Goal: Task Accomplishment & Management: Use online tool/utility

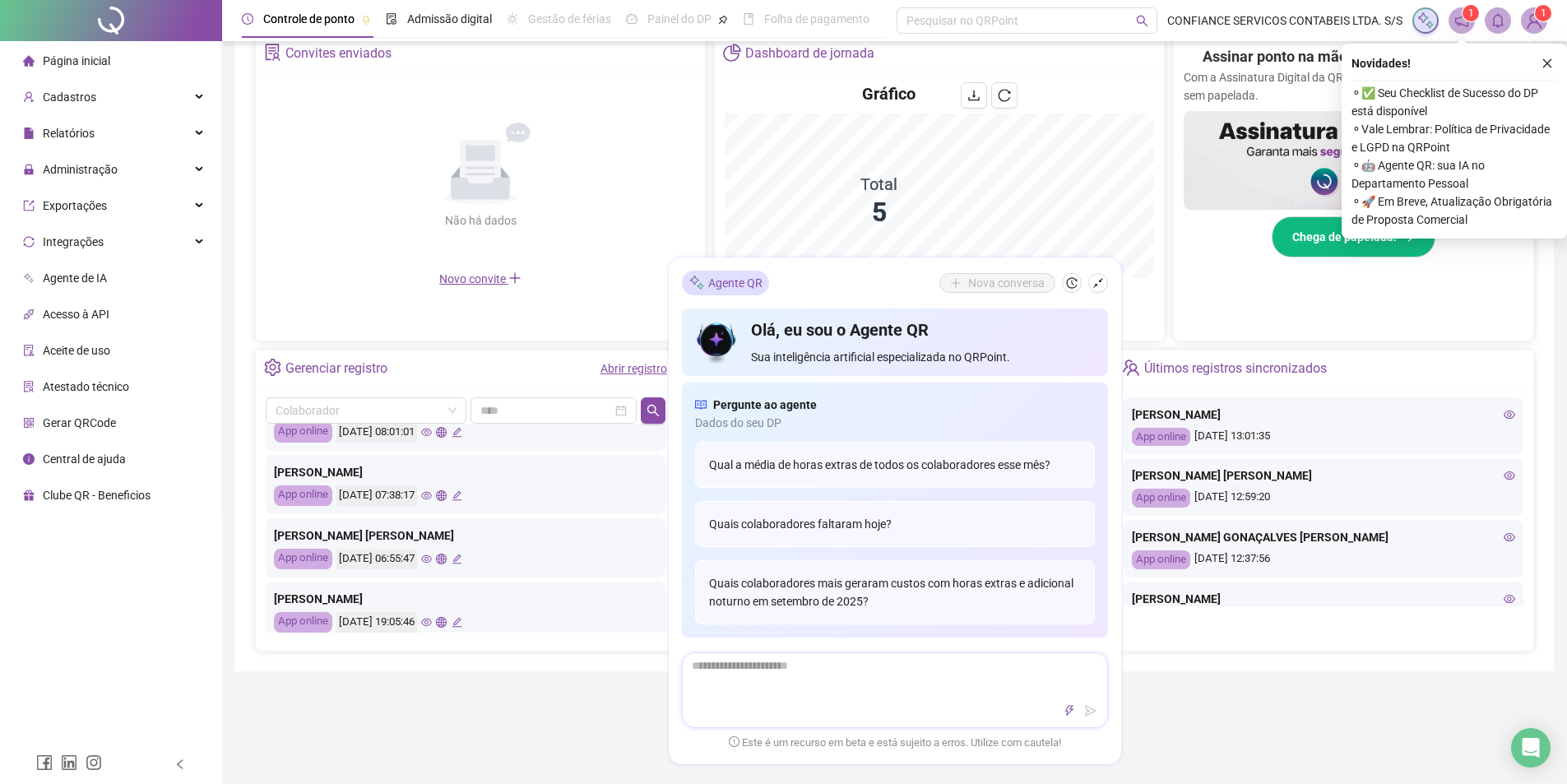
scroll to position [657, 0]
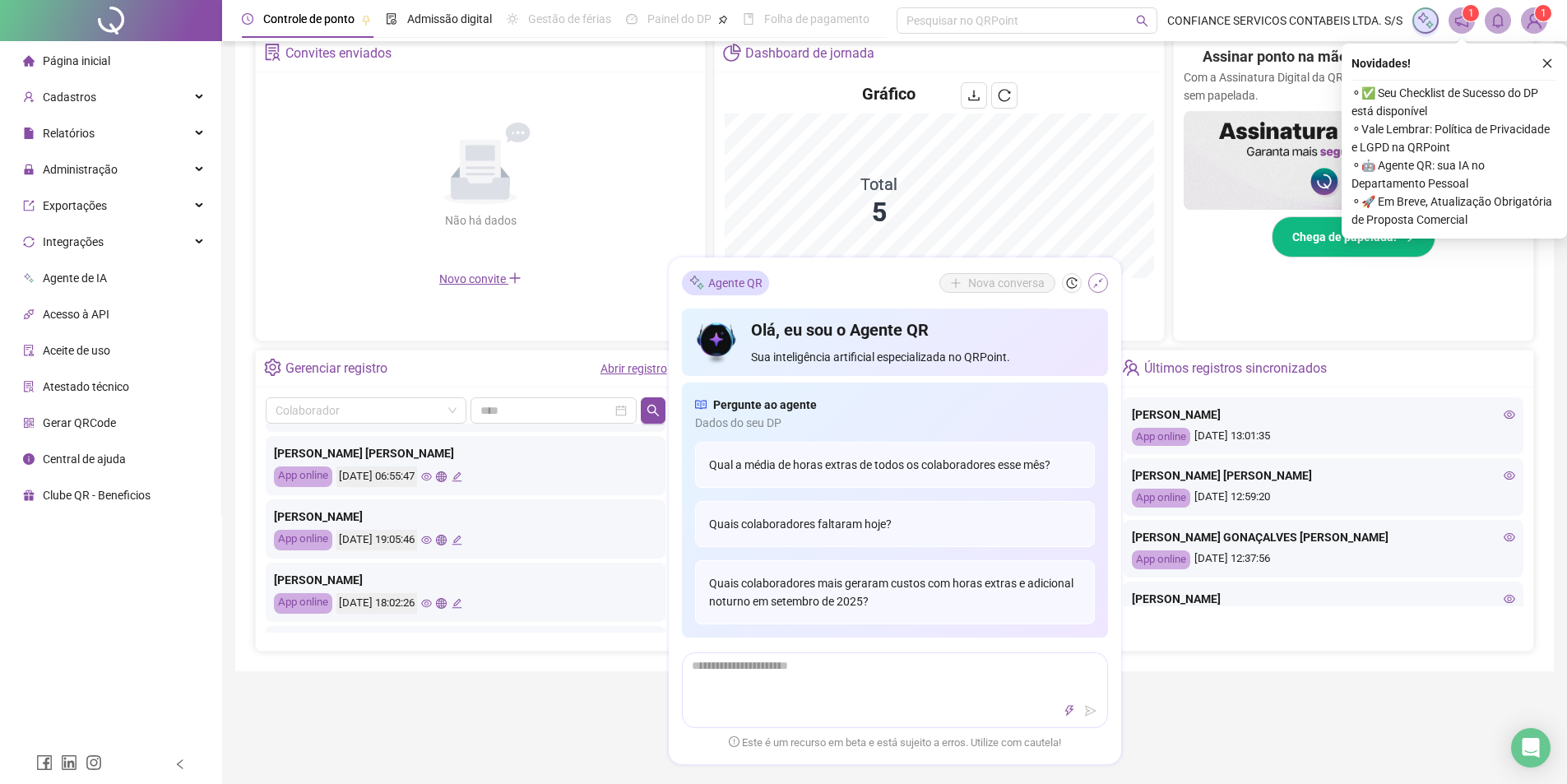
click at [1099, 281] on icon "shrink" at bounding box center [1098, 283] width 10 height 10
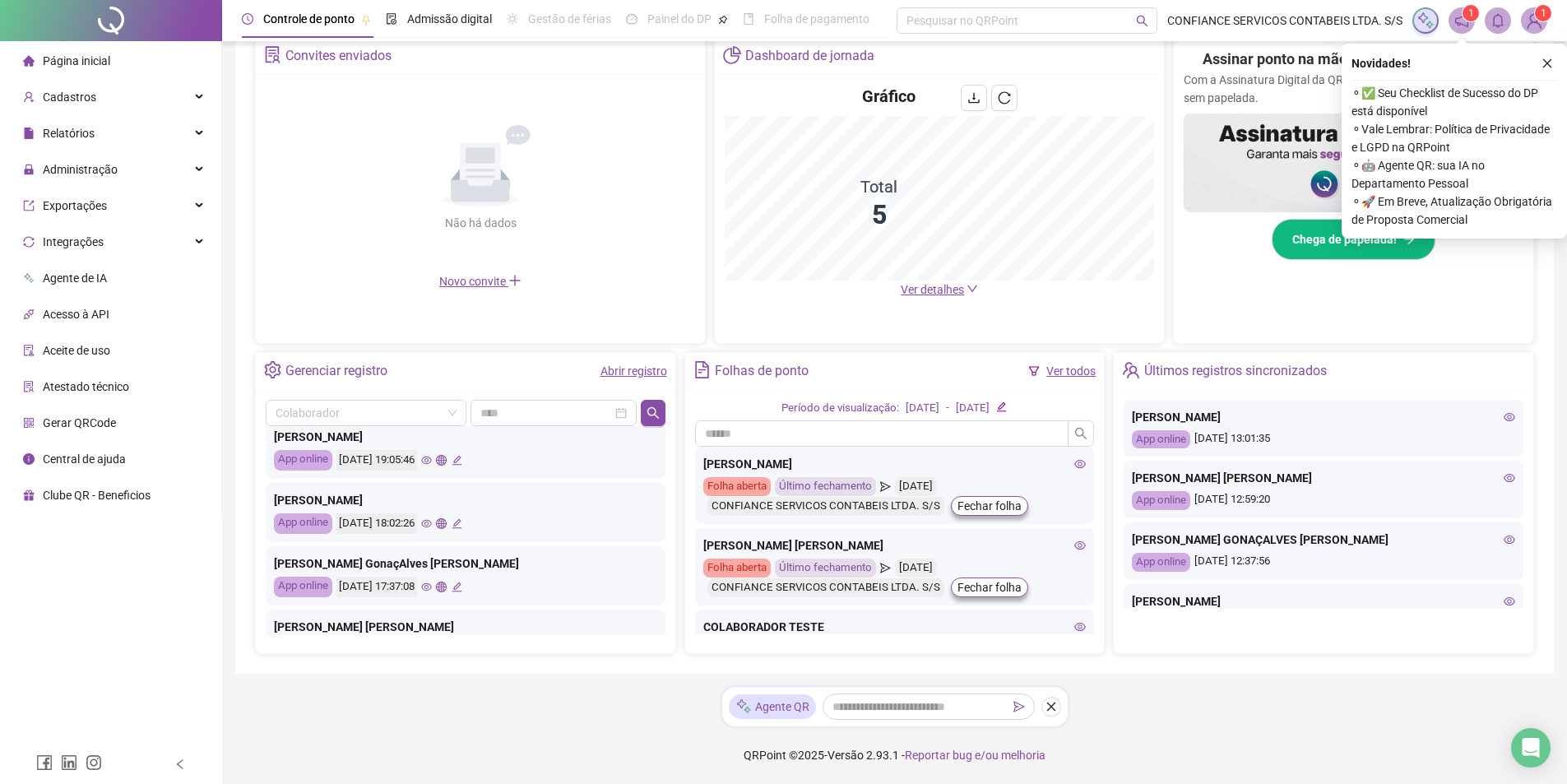
scroll to position [774, 0]
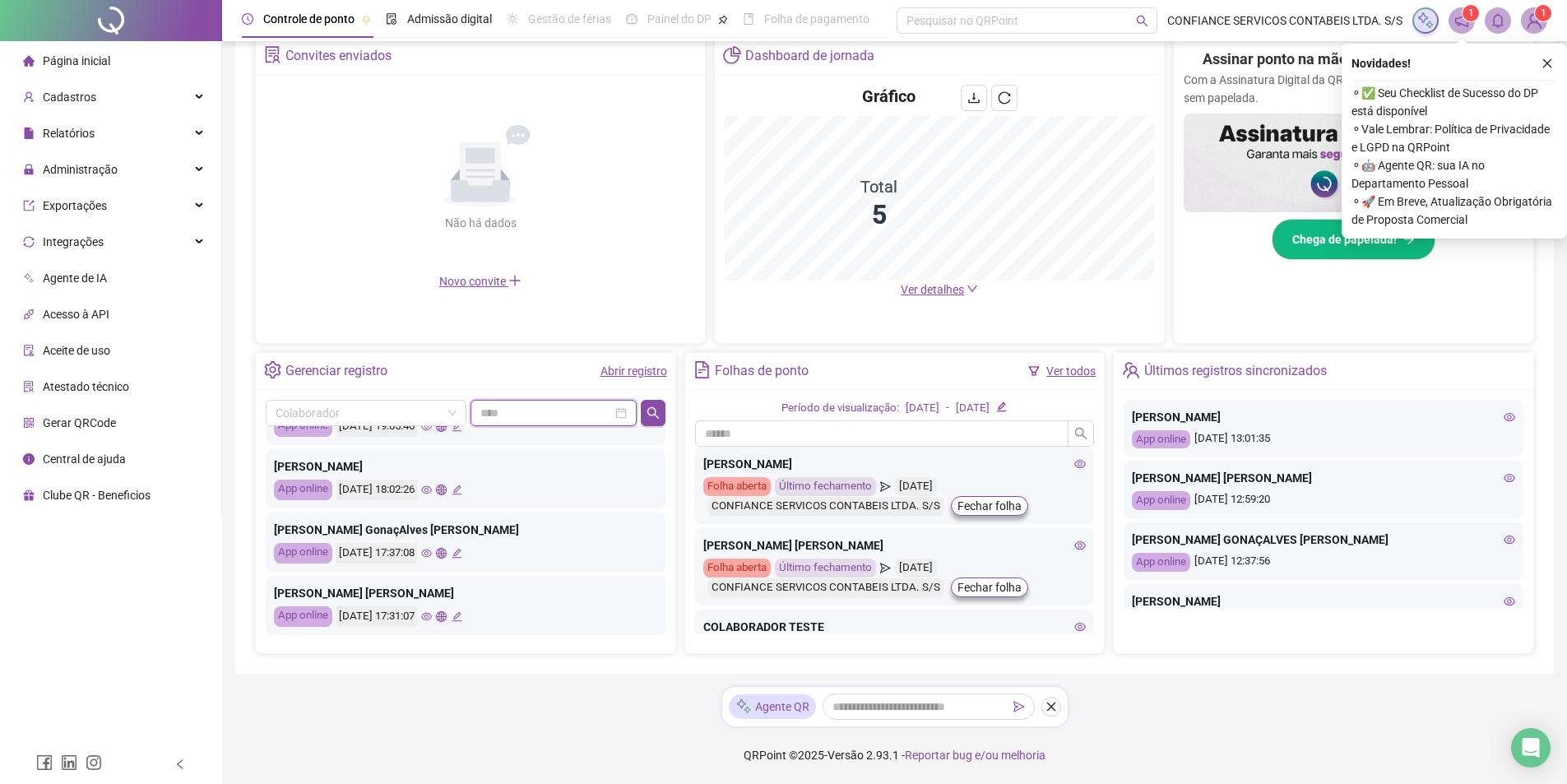
click at [530, 416] on input at bounding box center [546, 413] width 132 height 18
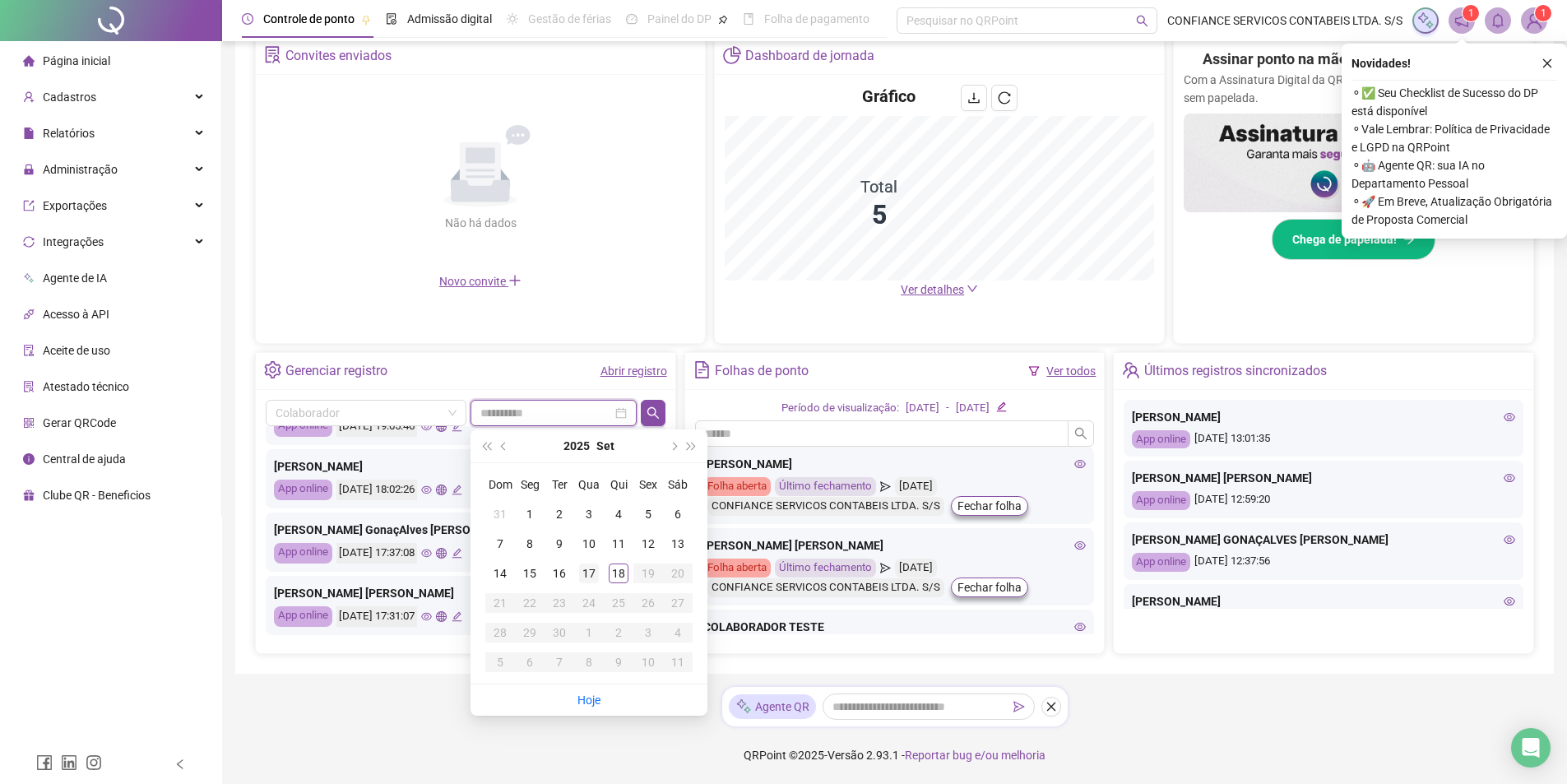
type input "**********"
click at [593, 569] on div "17" at bounding box center [589, 574] width 20 height 20
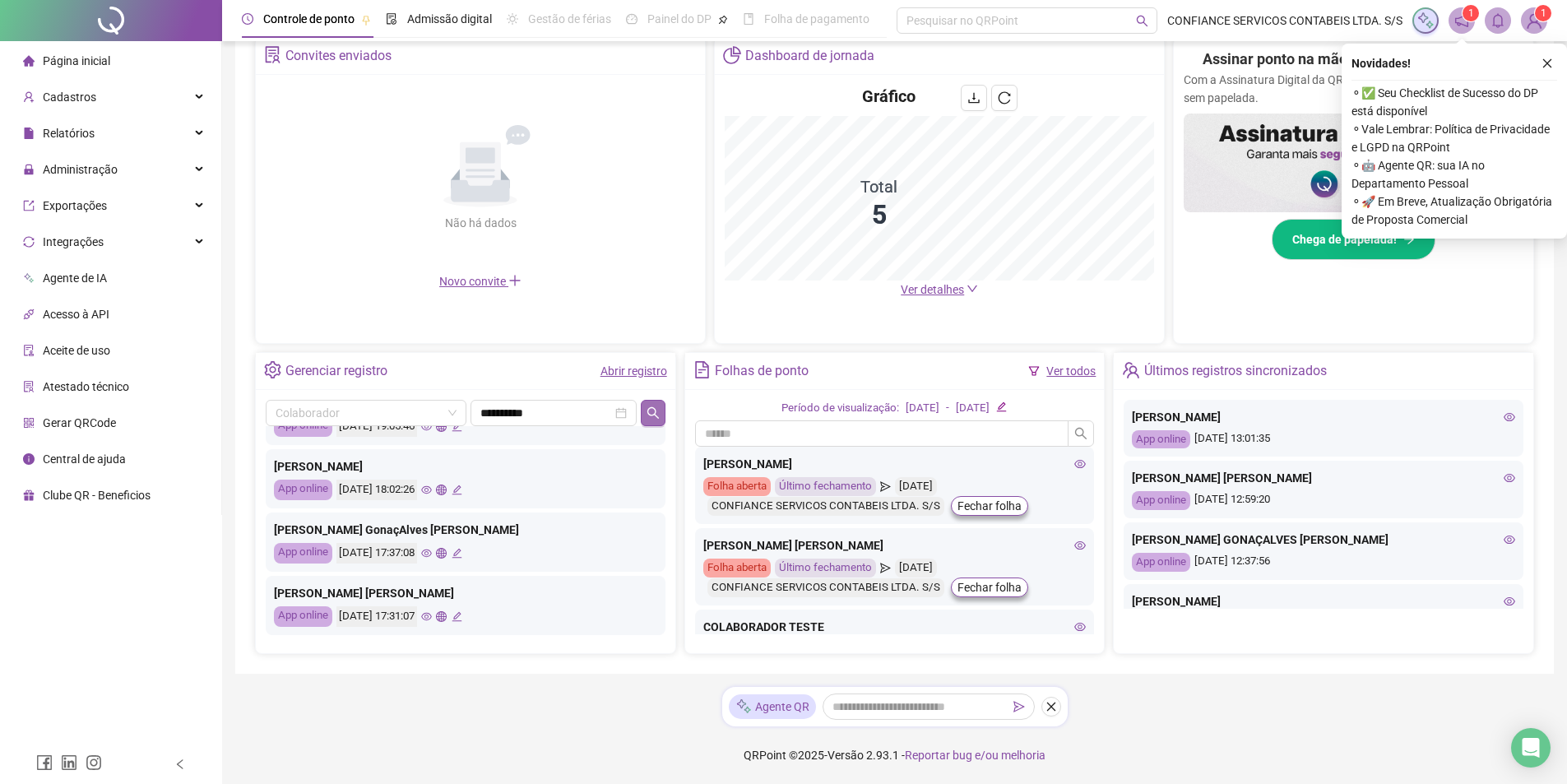
click at [653, 412] on icon "search" at bounding box center [653, 413] width 13 height 13
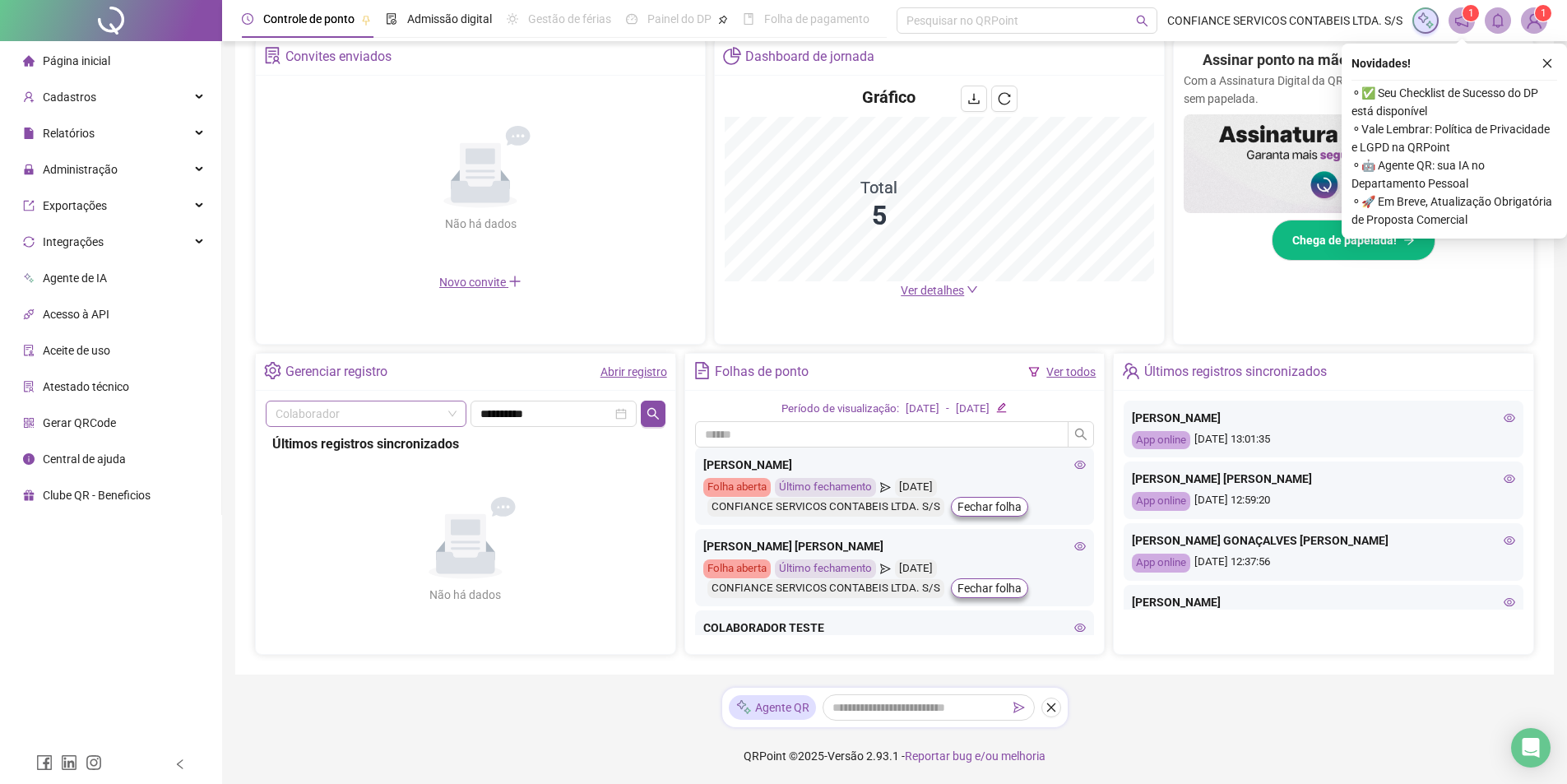
click at [456, 419] on span at bounding box center [367, 413] width 181 height 24
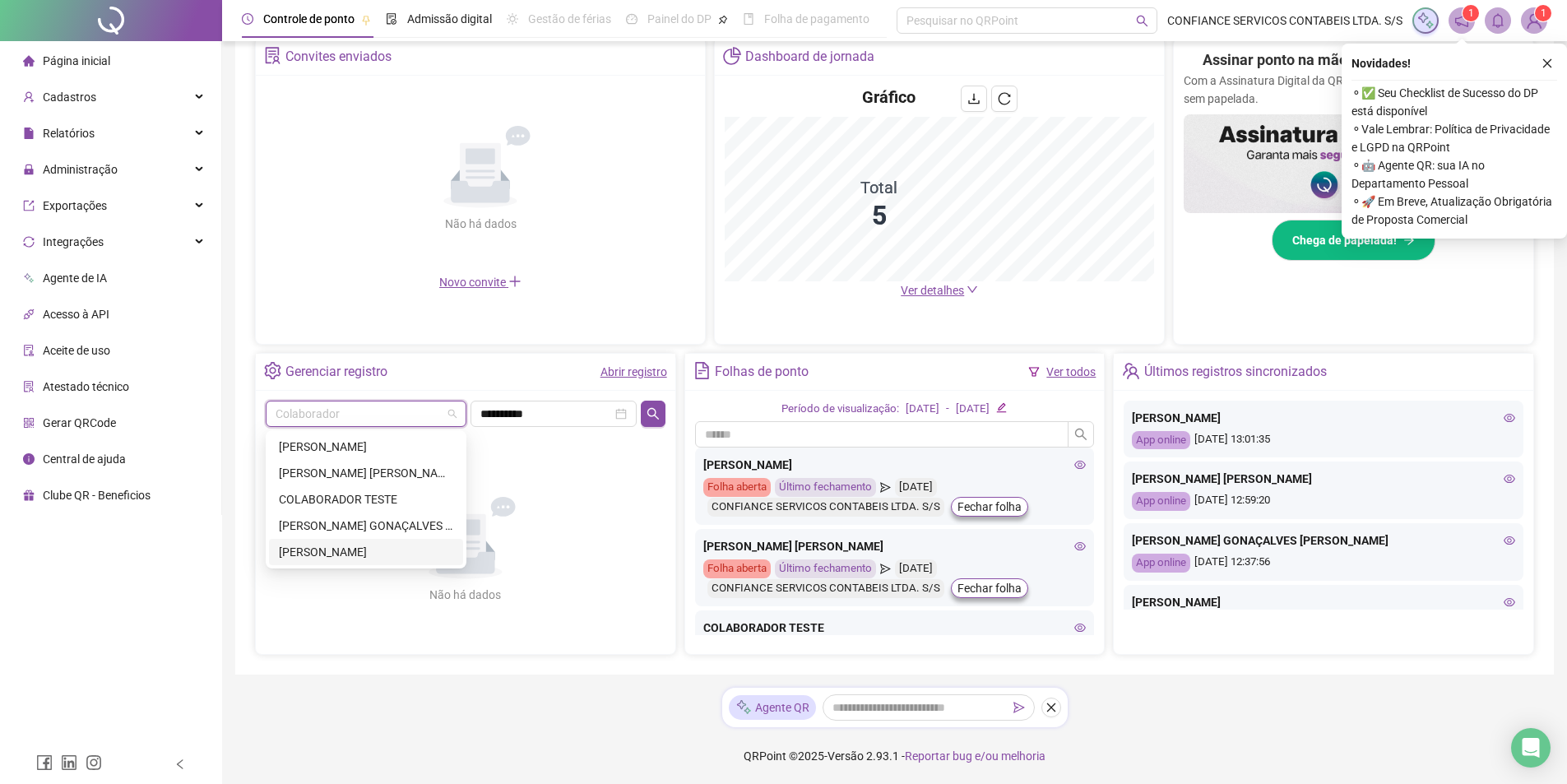
click at [346, 548] on div "[PERSON_NAME]" at bounding box center [366, 552] width 174 height 18
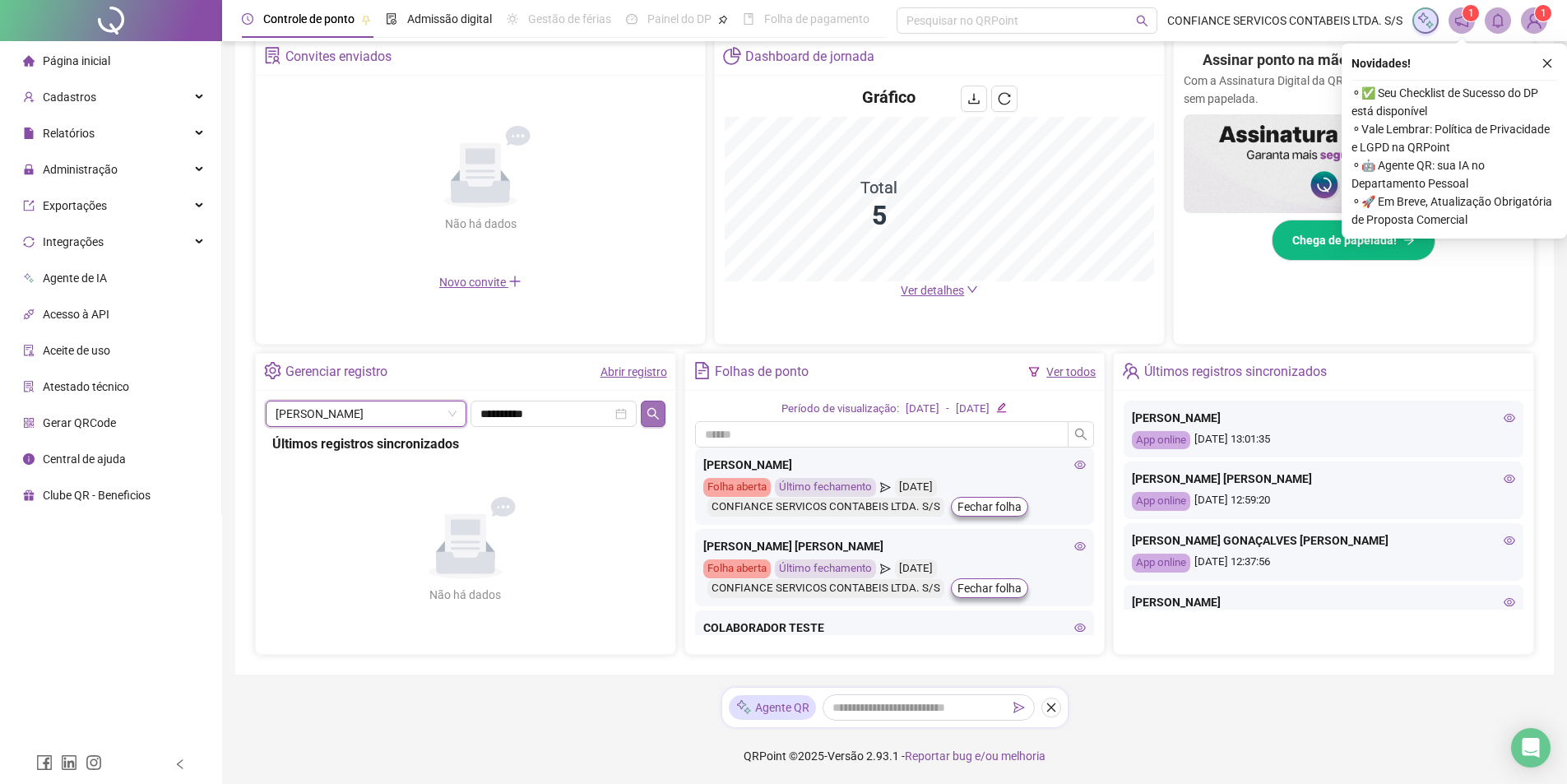
click at [653, 416] on icon "search" at bounding box center [653, 413] width 13 height 13
click at [623, 416] on icon "close-circle" at bounding box center [621, 413] width 12 height 12
click at [605, 413] on input at bounding box center [546, 413] width 132 height 18
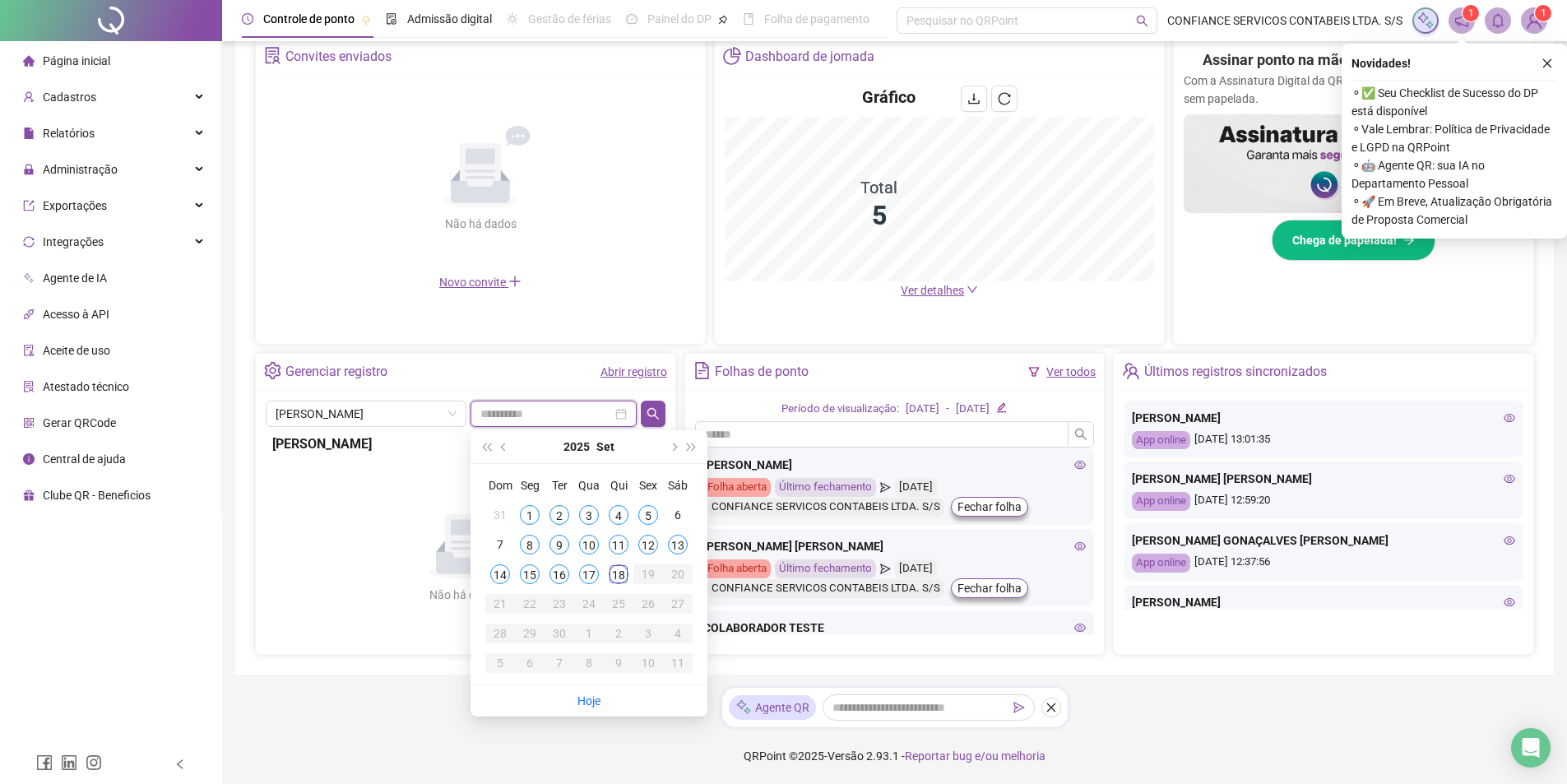
type input "**********"
click at [585, 574] on div "17" at bounding box center [589, 574] width 20 height 20
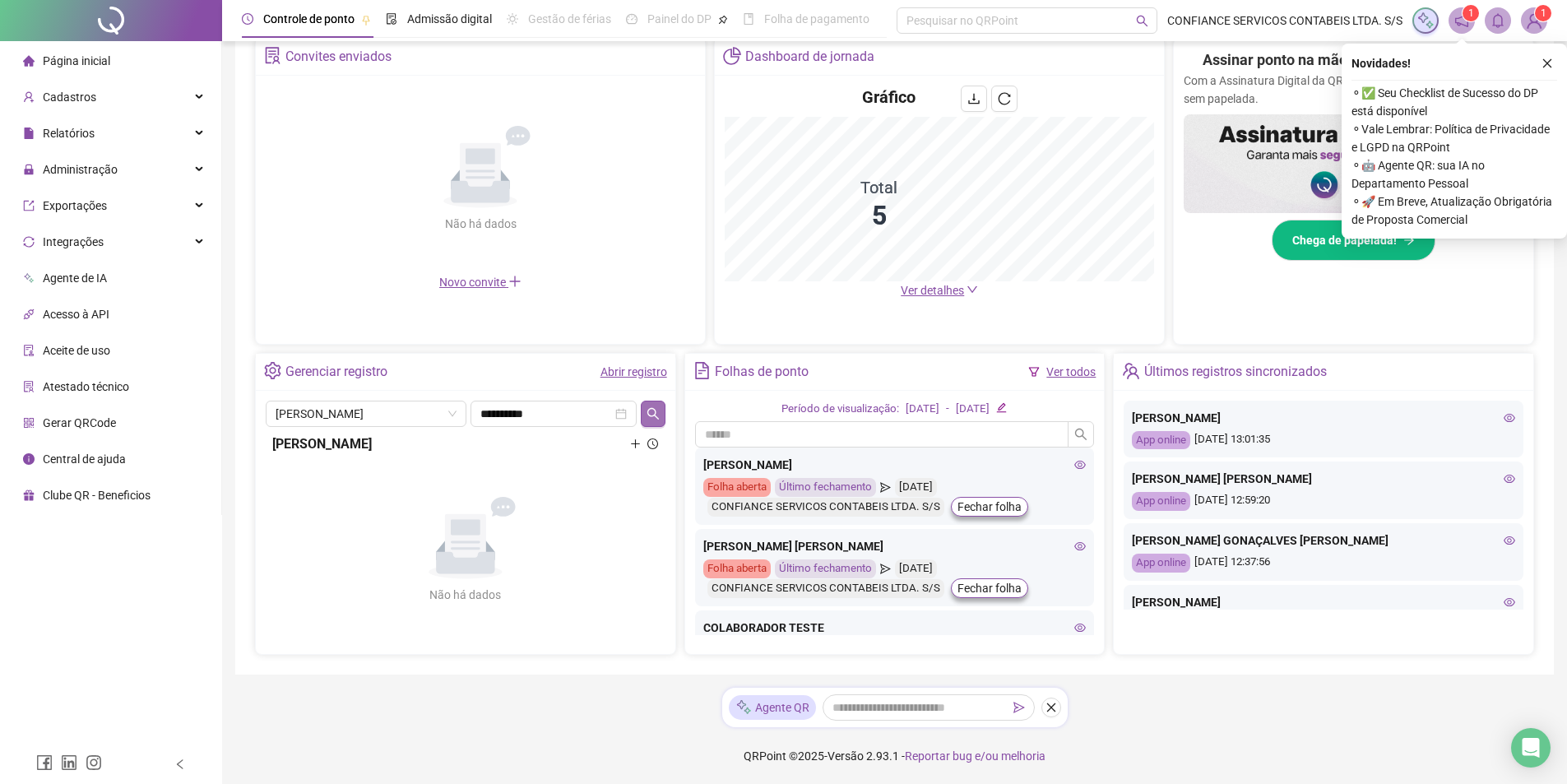
click at [659, 415] on icon "search" at bounding box center [653, 413] width 13 height 13
click at [448, 410] on span at bounding box center [367, 413] width 181 height 24
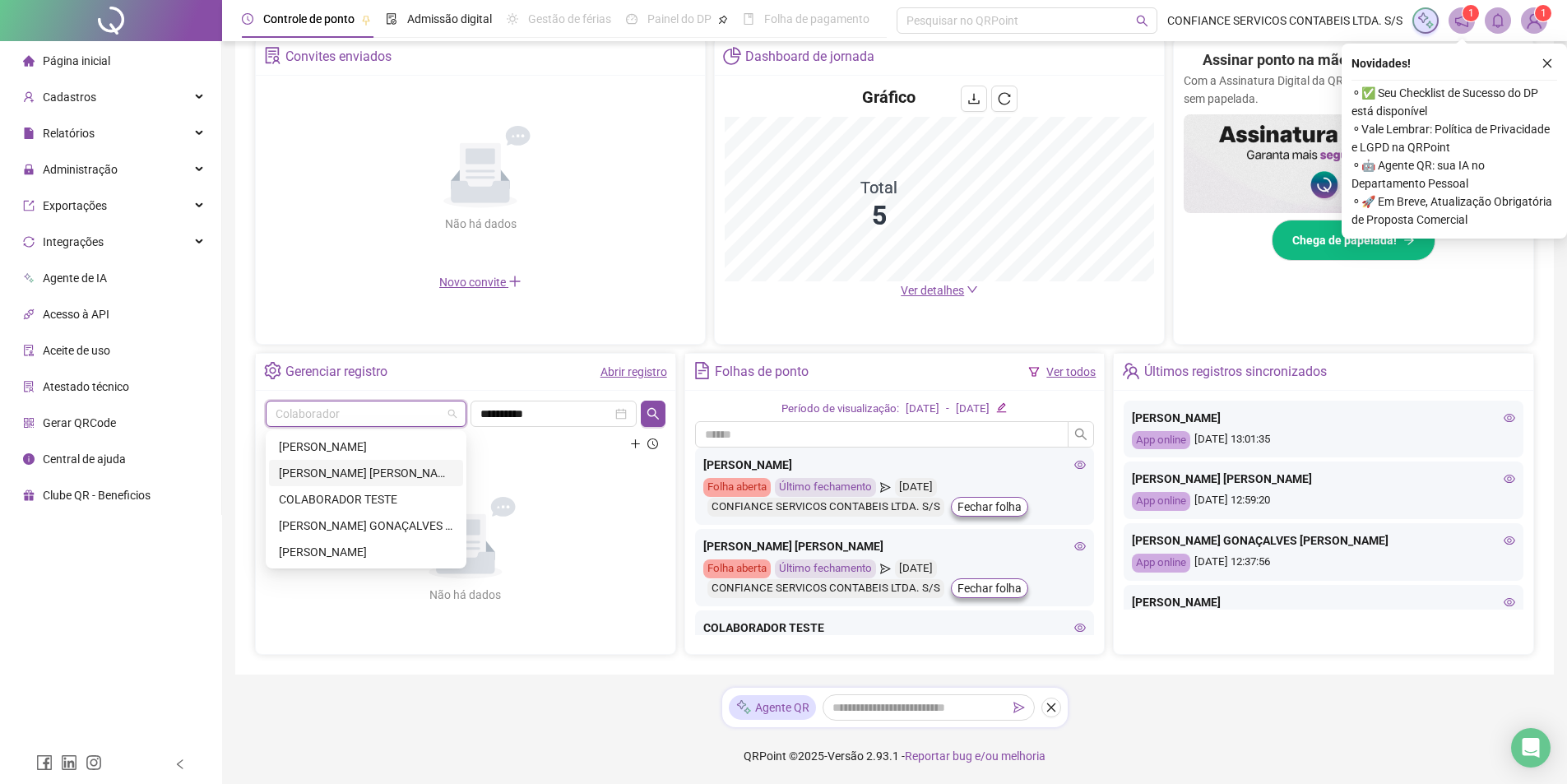
click at [399, 475] on div "[PERSON_NAME] [PERSON_NAME]" at bounding box center [366, 473] width 174 height 18
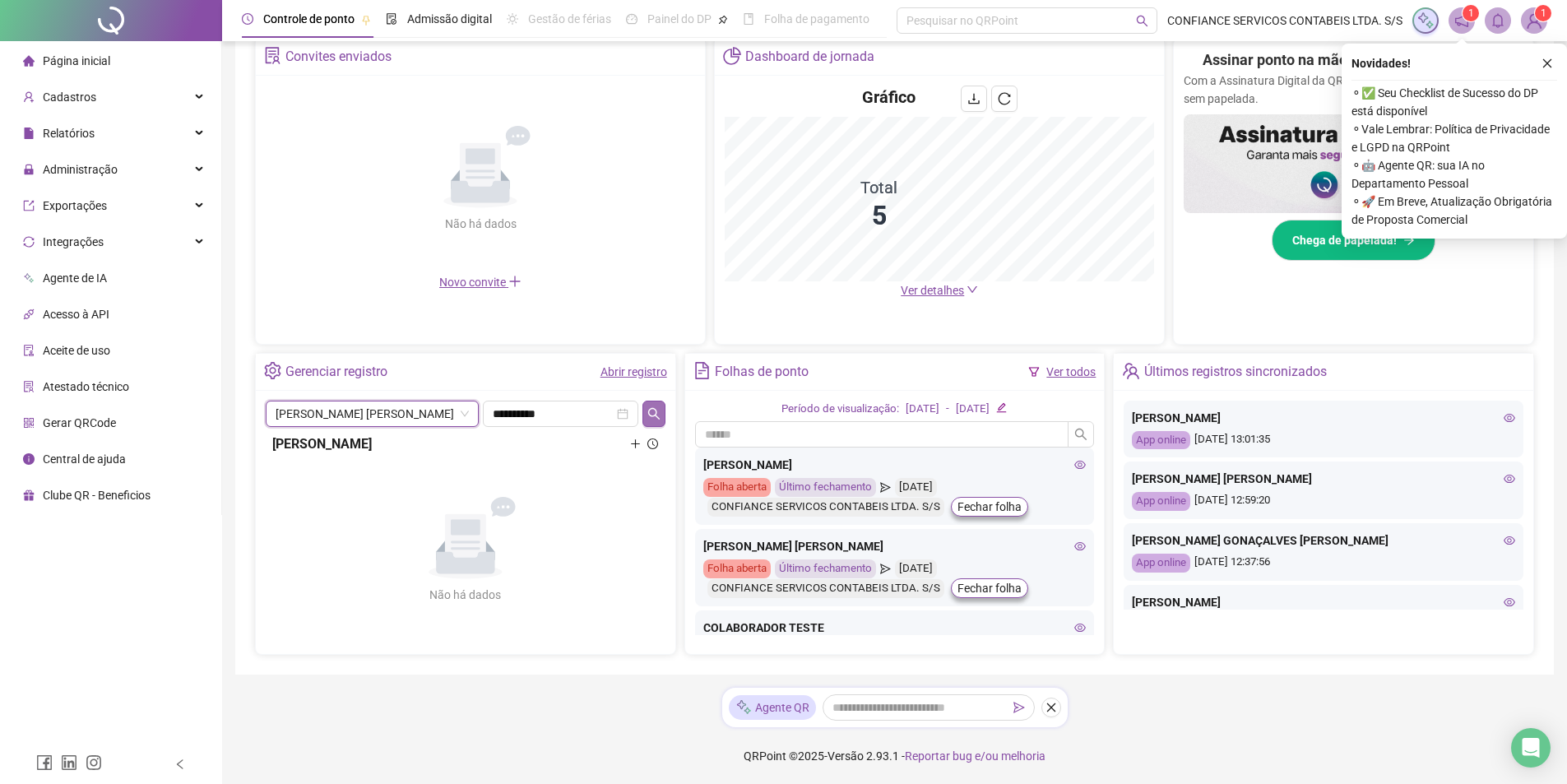
click at [654, 405] on button "button" at bounding box center [653, 413] width 22 height 26
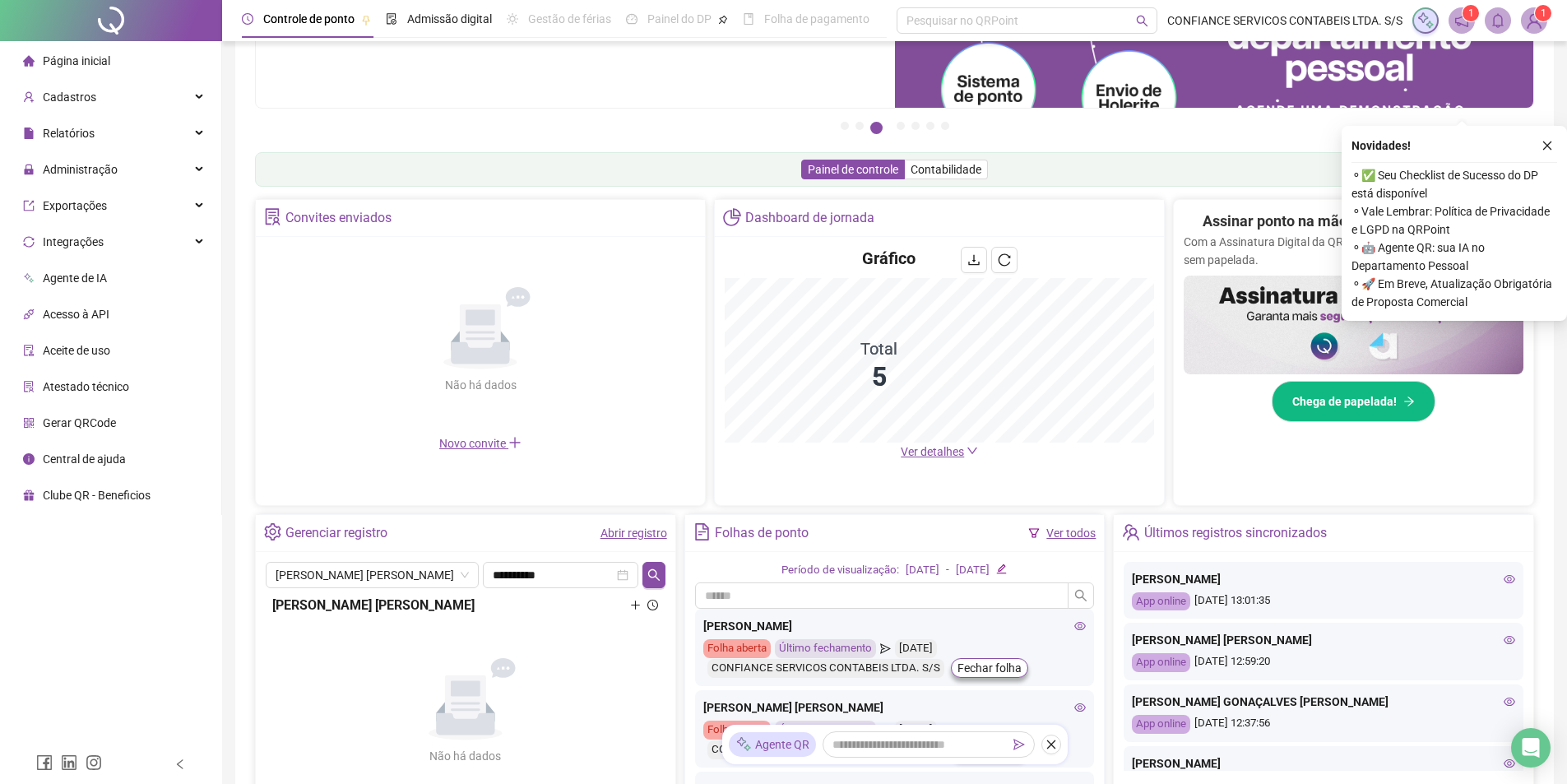
scroll to position [247, 0]
